Goal: Task Accomplishment & Management: Manage account settings

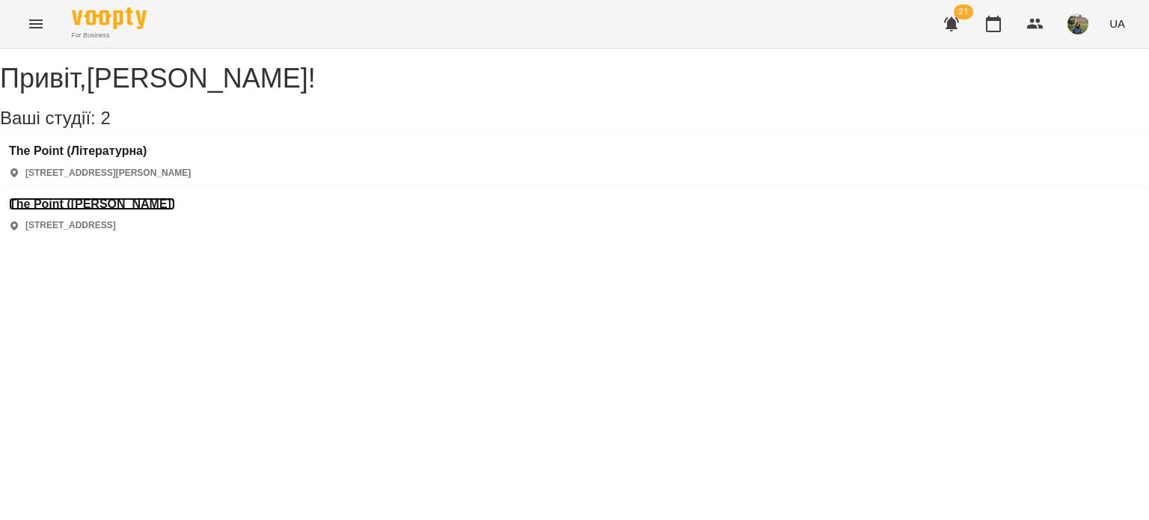
click at [175, 197] on h3 "The Point ([PERSON_NAME])" at bounding box center [92, 203] width 166 height 13
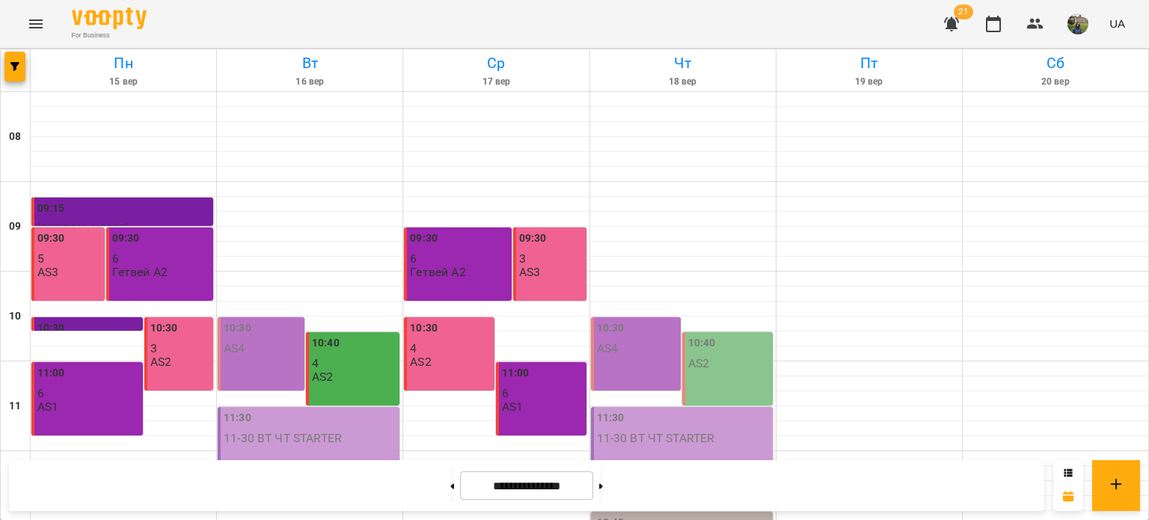
scroll to position [716, 0]
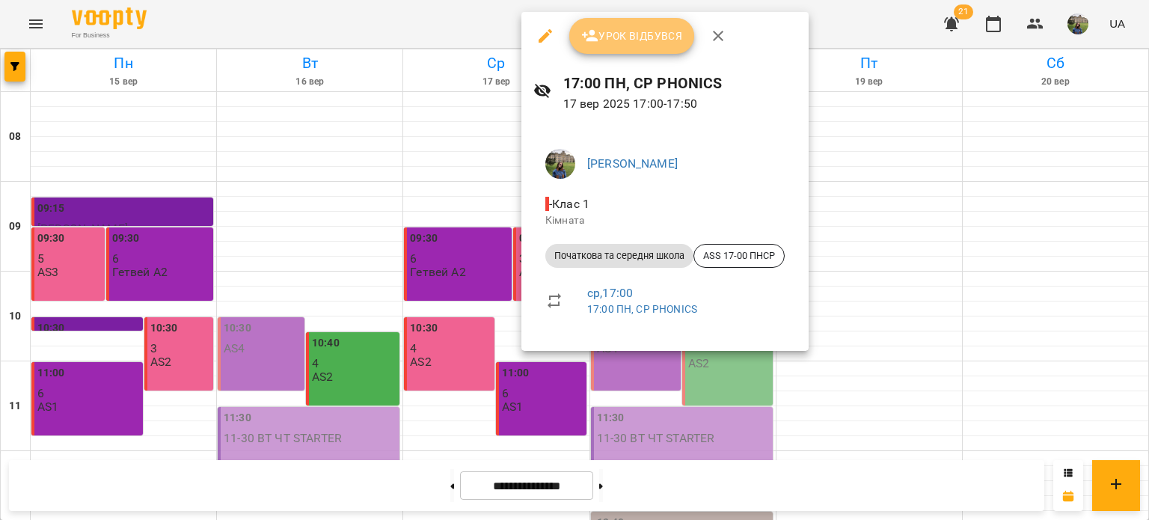
click at [634, 38] on span "Урок відбувся" at bounding box center [632, 36] width 102 height 18
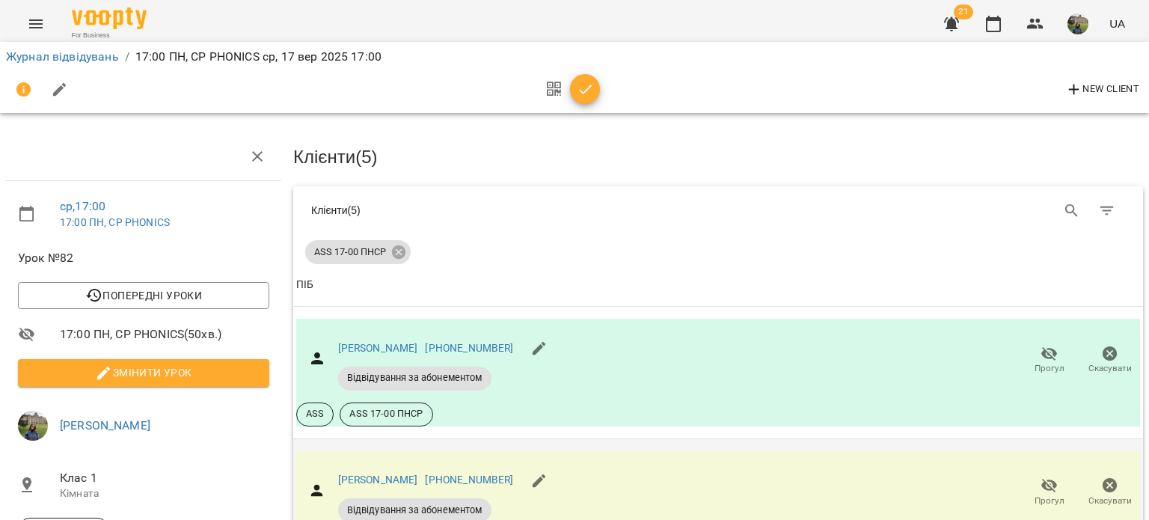
click at [1034, 497] on span "Прогул" at bounding box center [1049, 500] width 30 height 13
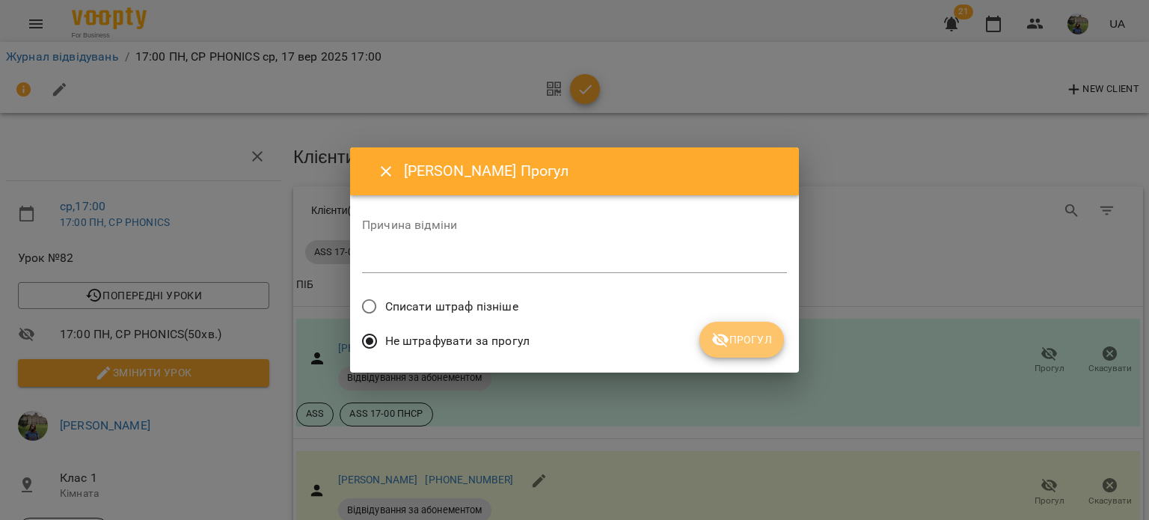
click at [746, 349] on button "Прогул" at bounding box center [741, 340] width 85 height 36
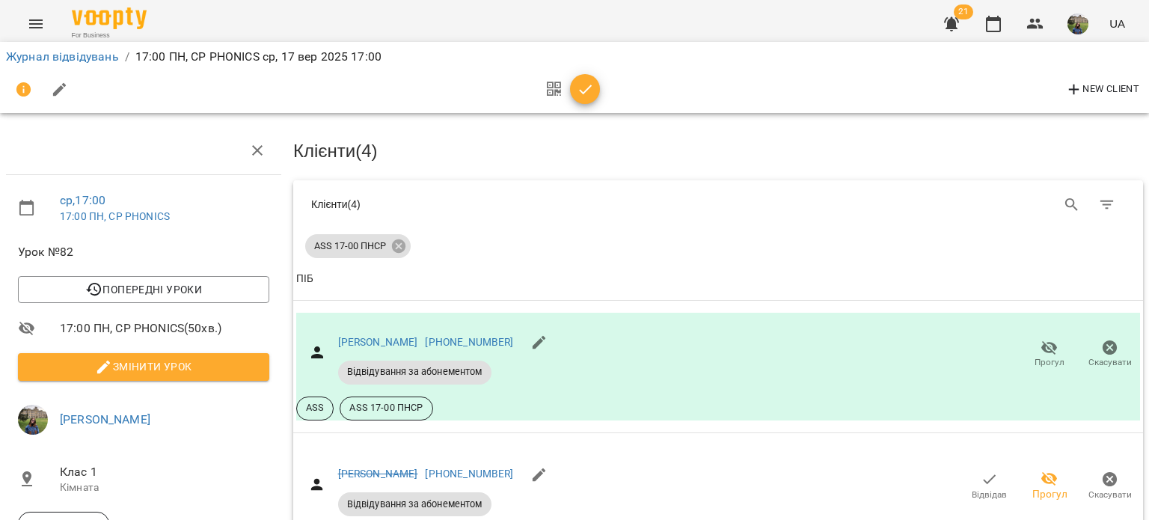
scroll to position [421, 0]
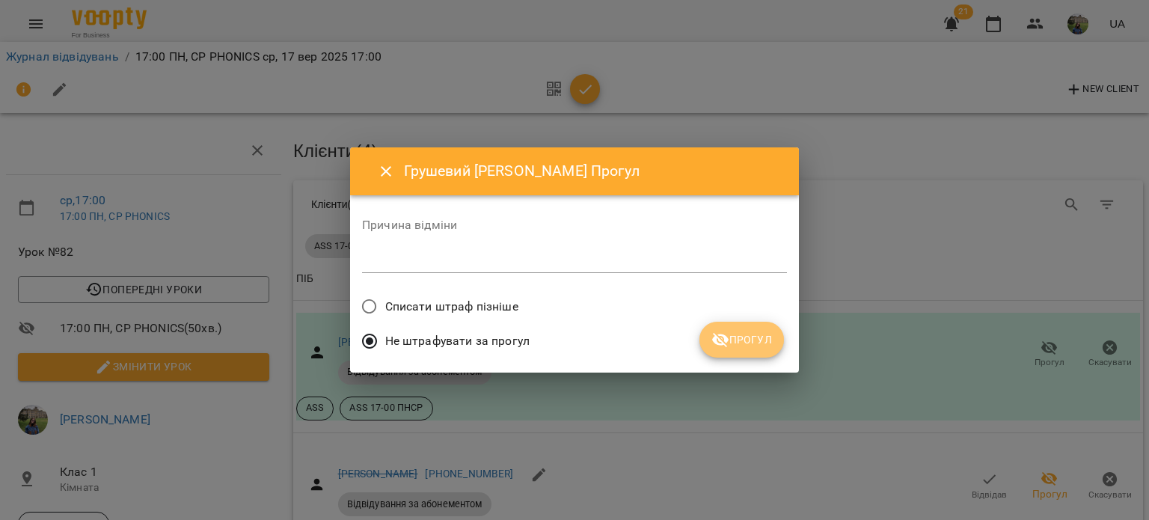
click at [746, 340] on span "Прогул" at bounding box center [741, 340] width 61 height 18
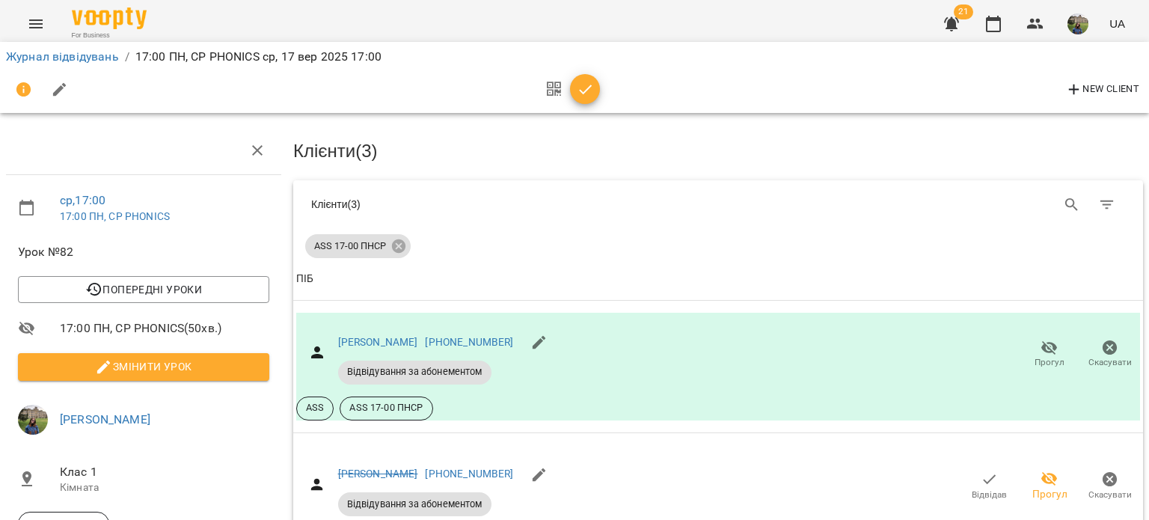
scroll to position [506, 0]
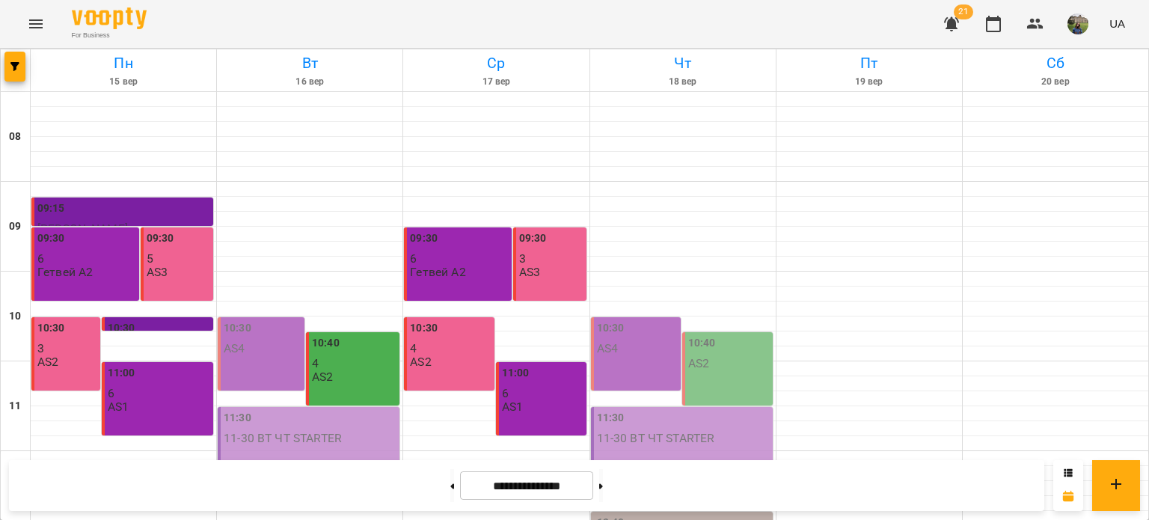
scroll to position [716, 0]
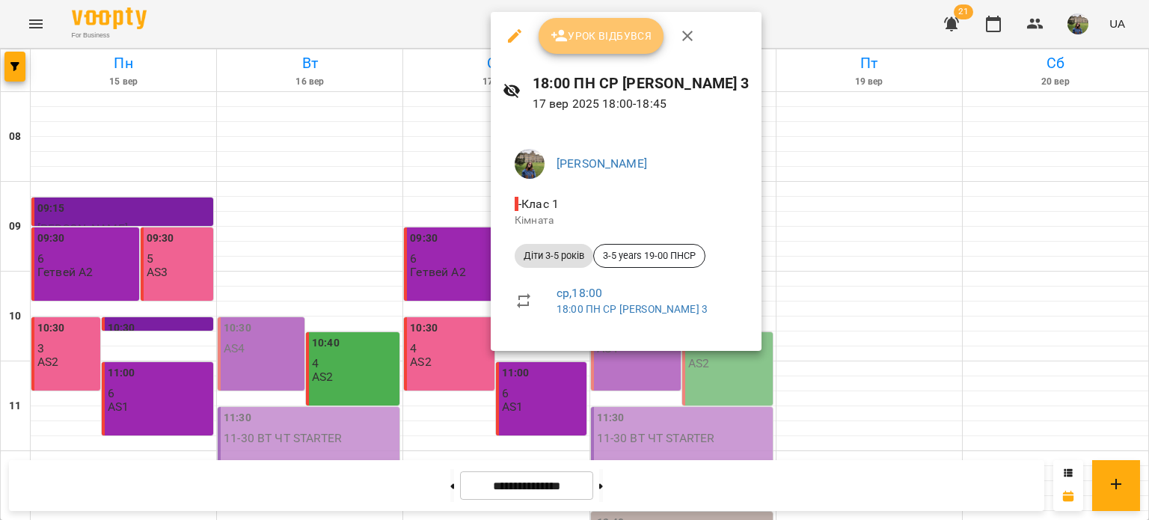
click at [586, 37] on span "Урок відбувся" at bounding box center [601, 36] width 102 height 18
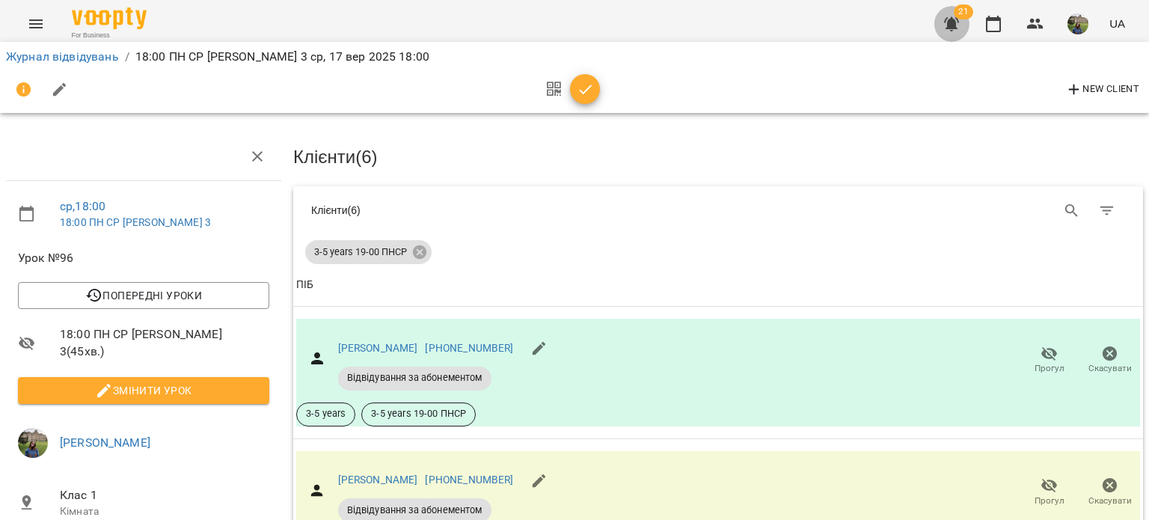
click at [951, 25] on icon "button" at bounding box center [951, 24] width 15 height 14
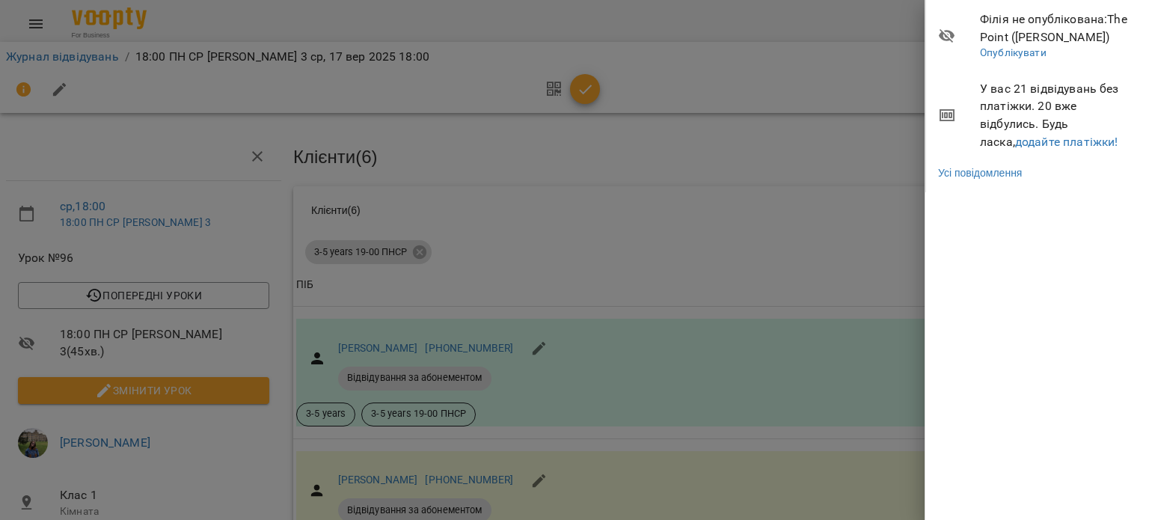
click at [868, 181] on div at bounding box center [574, 260] width 1149 height 520
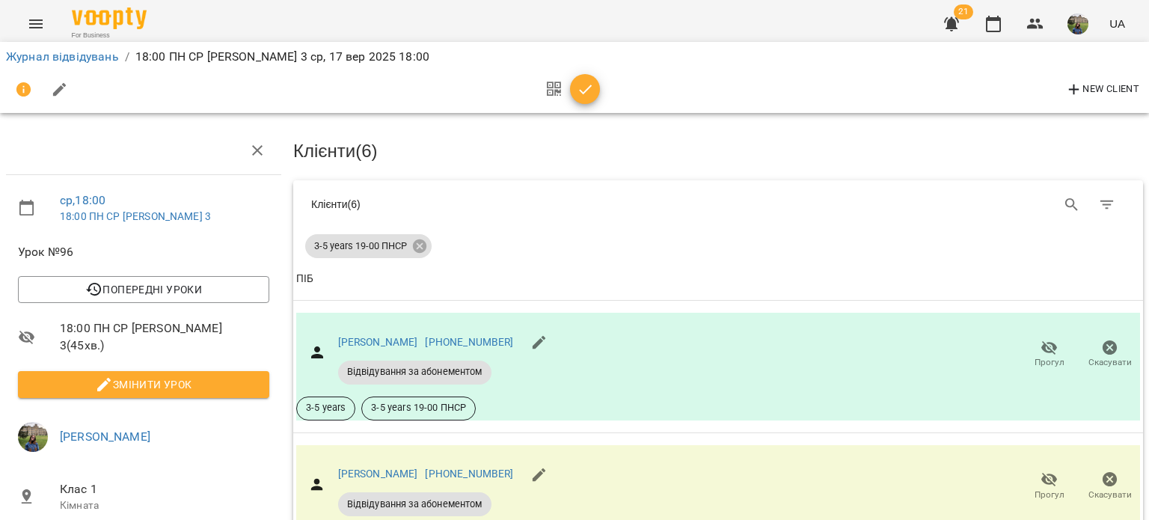
scroll to position [277, 0]
click at [1040, 470] on icon "button" at bounding box center [1049, 479] width 18 height 18
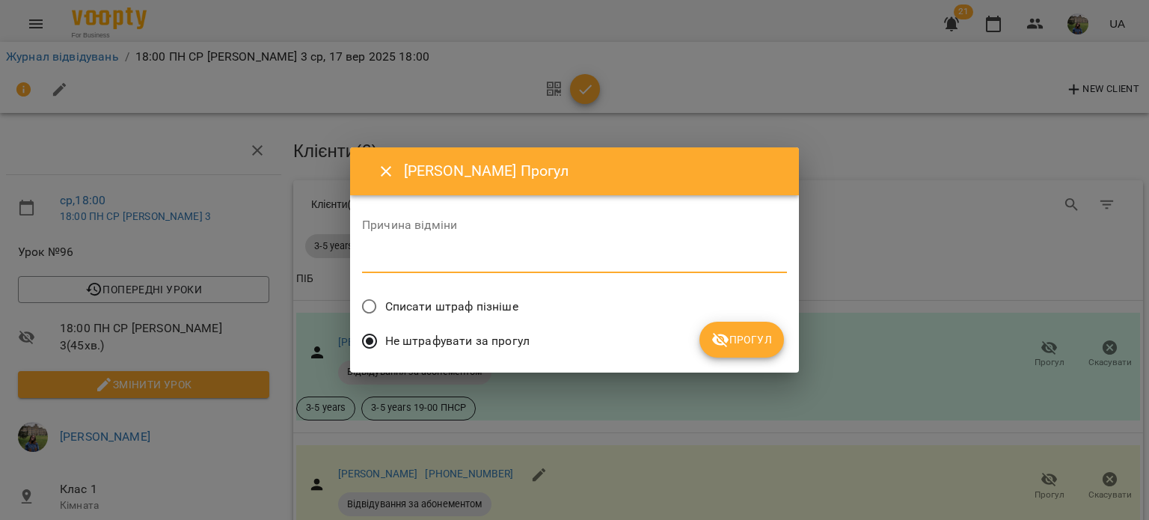
click at [549, 262] on textarea at bounding box center [574, 261] width 425 height 14
type textarea "**"
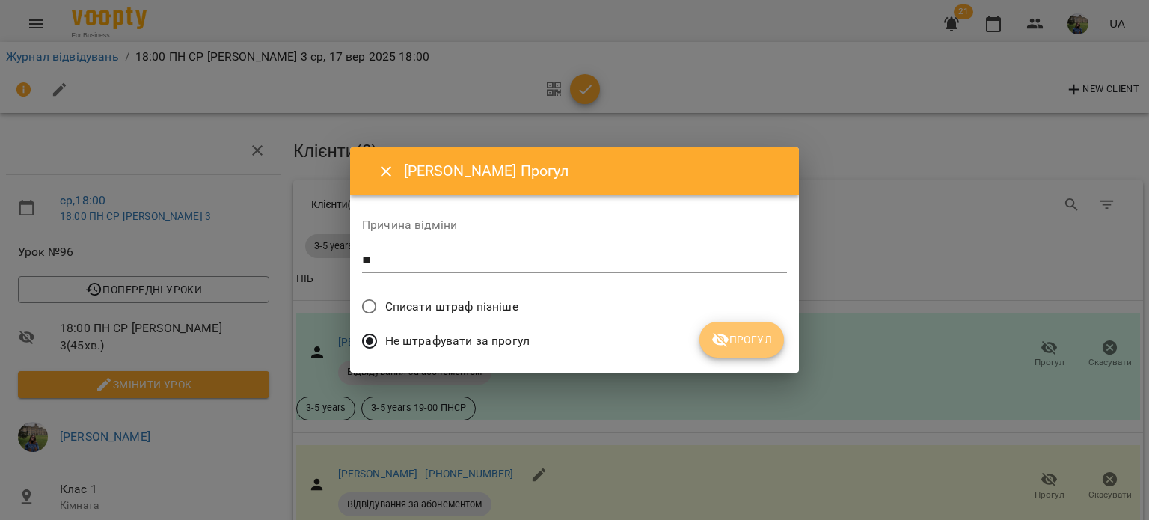
click at [716, 349] on button "Прогул" at bounding box center [741, 340] width 85 height 36
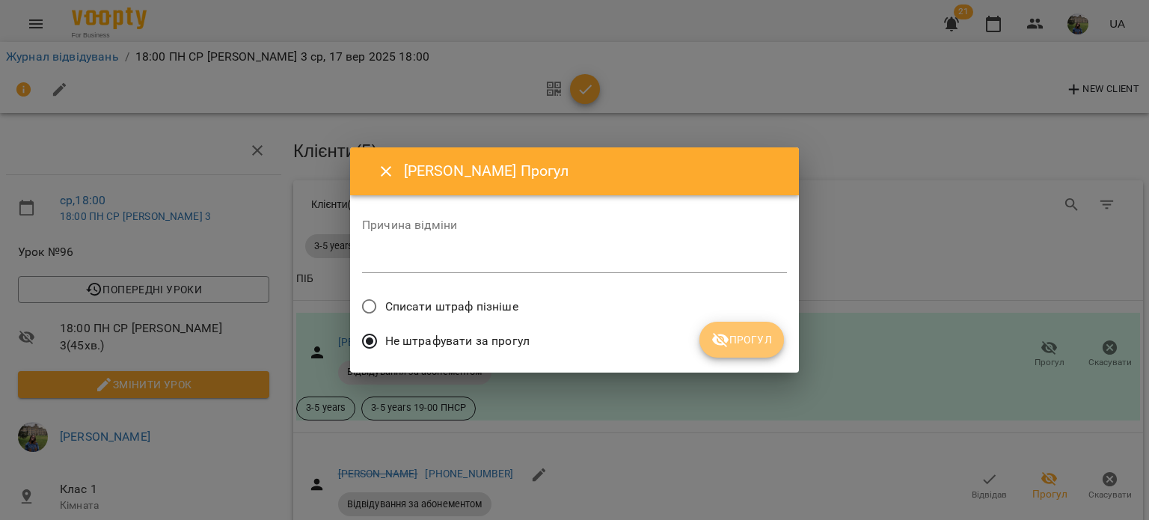
click at [748, 340] on span "Прогул" at bounding box center [741, 340] width 61 height 18
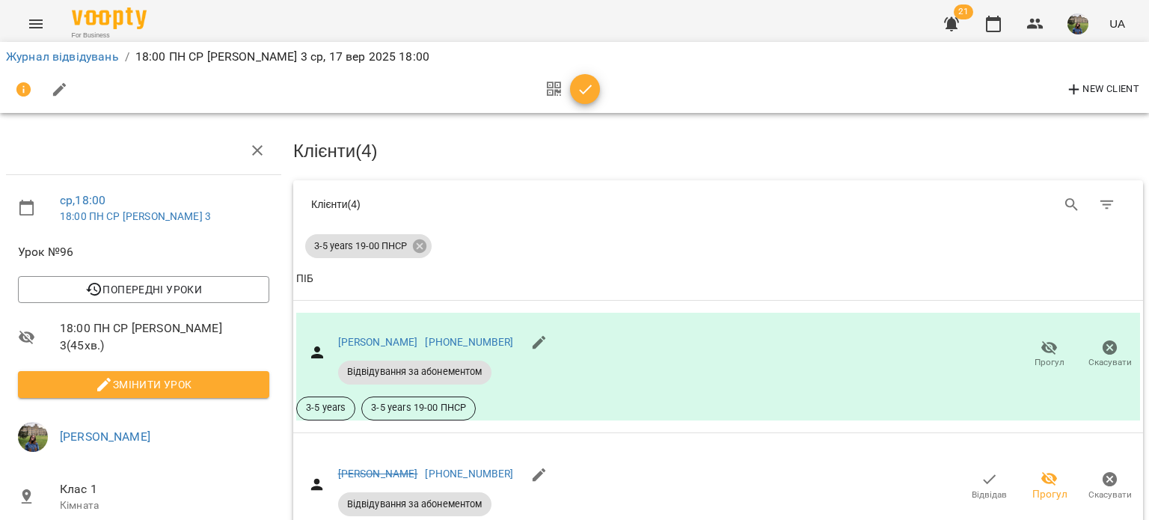
scroll to position [483, 0]
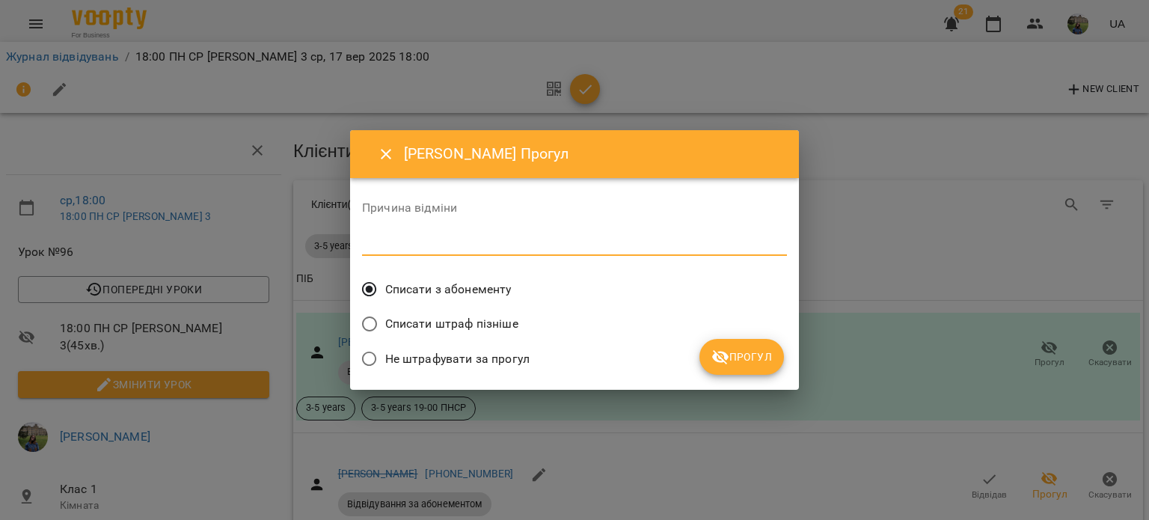
click at [745, 250] on textarea at bounding box center [574, 243] width 425 height 14
type textarea "**"
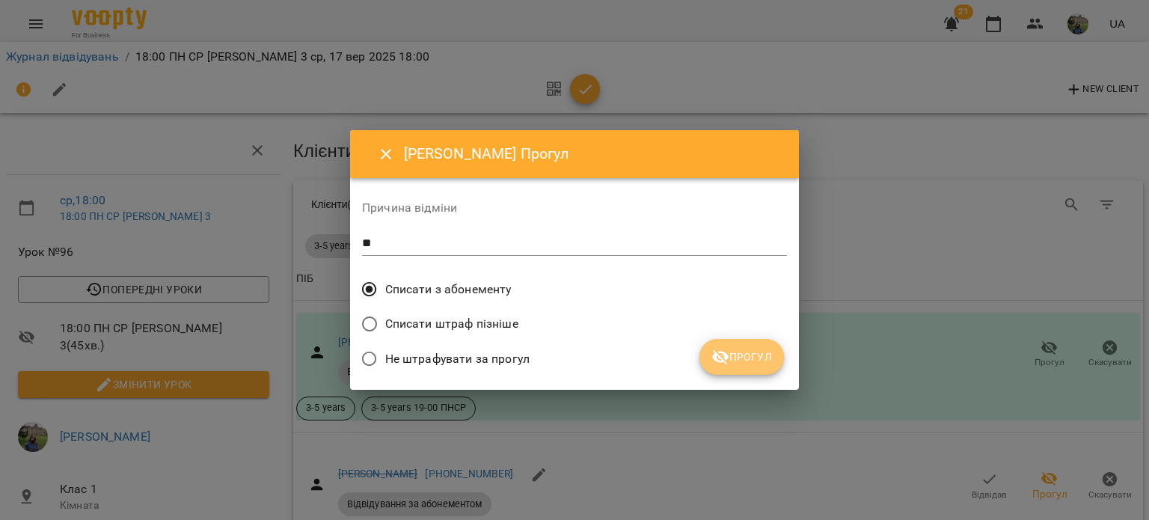
click at [756, 351] on span "Прогул" at bounding box center [741, 357] width 61 height 18
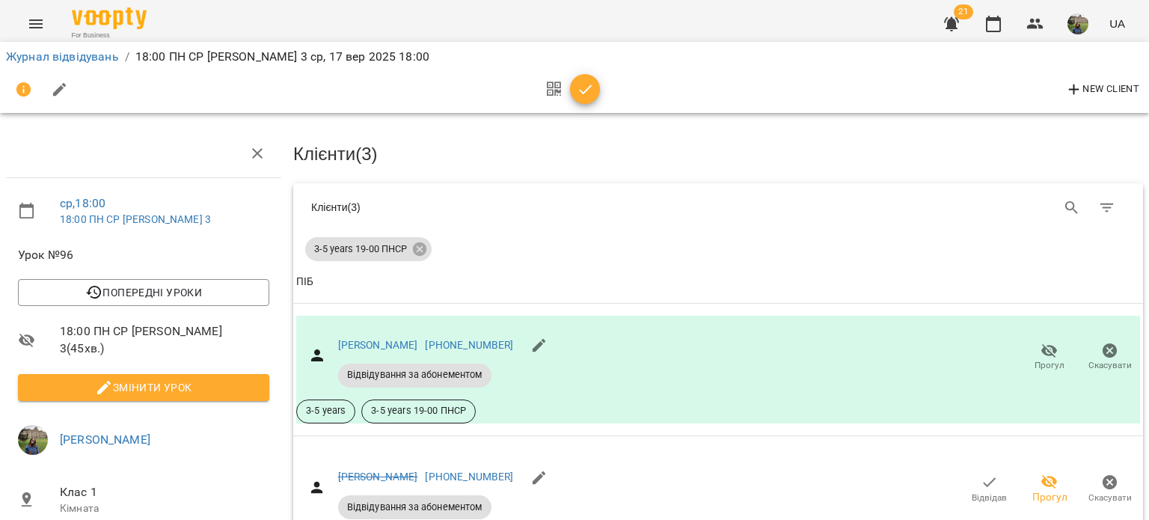
scroll to position [0, 0]
